Goal: Communication & Community: Answer question/provide support

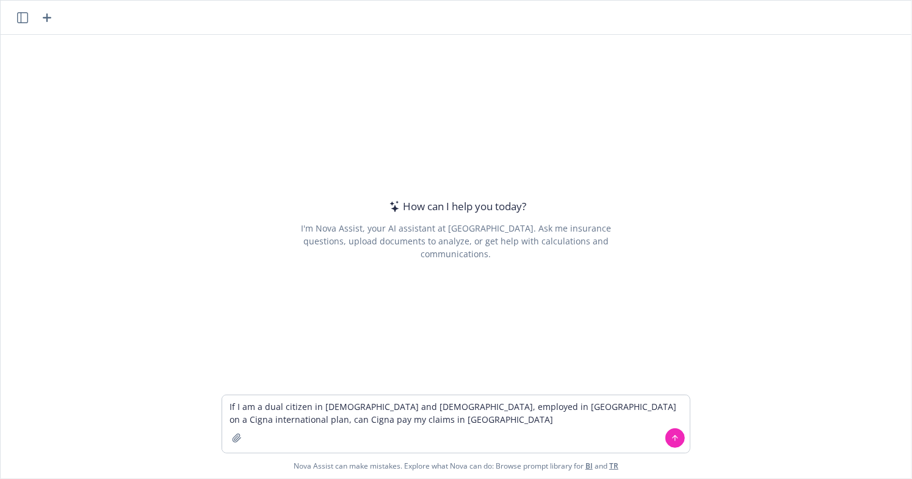
type textarea "If I am a dual citizen in [DEMOGRAPHIC_DATA] and [DEMOGRAPHIC_DATA], employed i…"
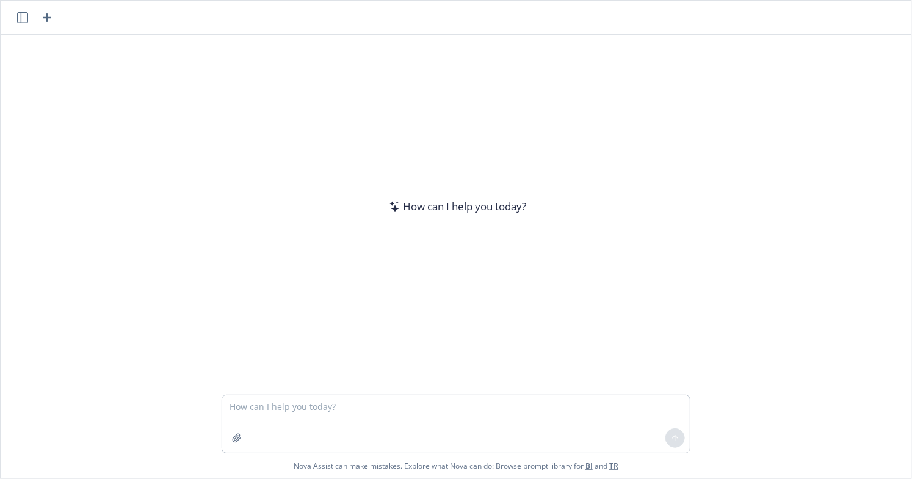
click at [249, 408] on textarea at bounding box center [456, 423] width 468 height 57
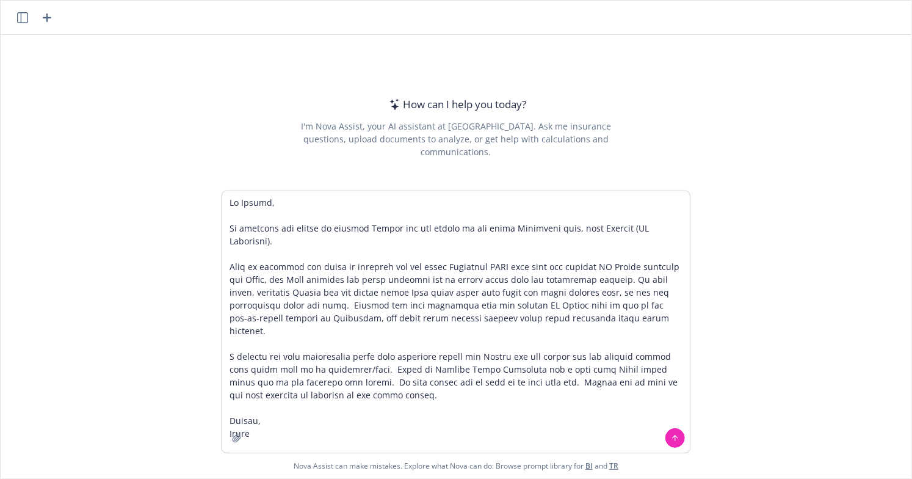
type textarea "Hi Sharon, We explored the option of putting Keegan and his family on the local…"
click at [671, 436] on icon at bounding box center [675, 437] width 9 height 9
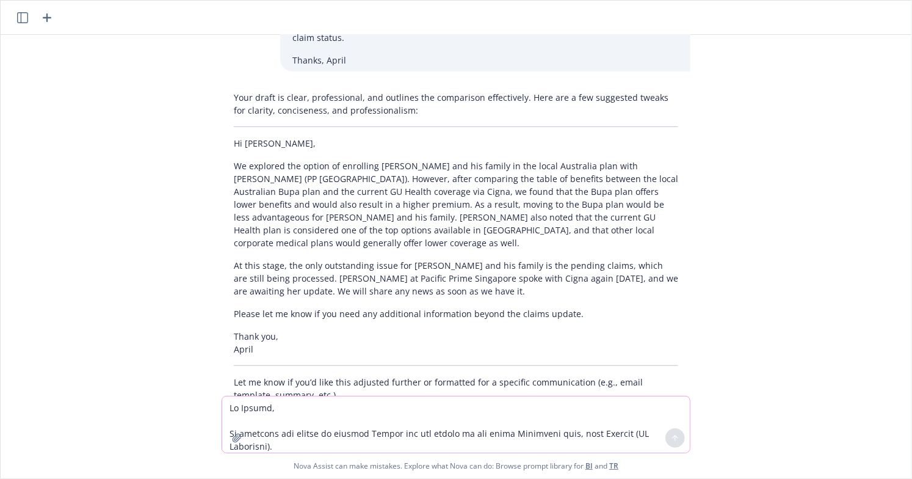
scroll to position [227, 0]
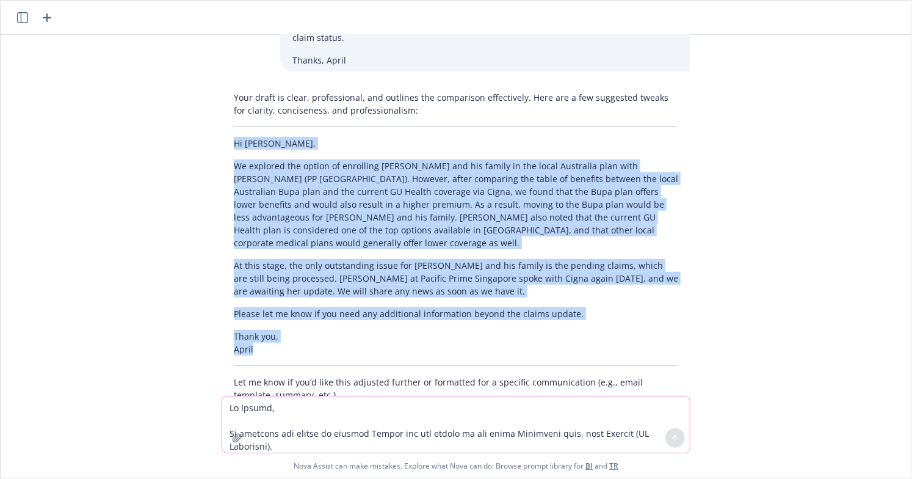
drag, startPoint x: 245, startPoint y: 308, endPoint x: 188, endPoint y: 116, distance: 200.6
click at [188, 116] on div "Hi Sharon, We explored the option of putting Keegan and his family on the local…" at bounding box center [456, 215] width 911 height 361
copy div "Hi Sharon, We explored the option of enrolling Keegan and his family in the loc…"
